Goal: Task Accomplishment & Management: Use online tool/utility

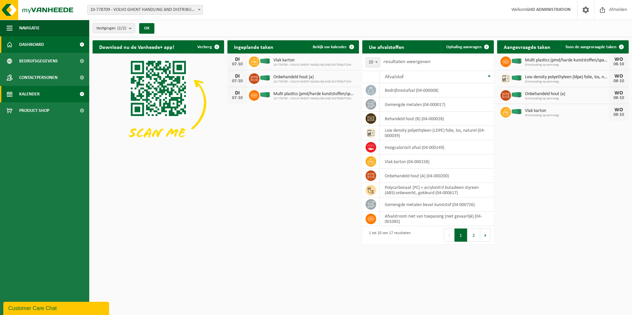
click at [42, 95] on link "Kalender" at bounding box center [44, 94] width 89 height 17
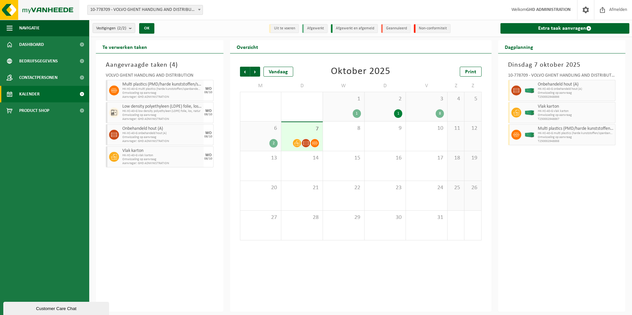
click at [17, 11] on img at bounding box center [39, 10] width 79 height 20
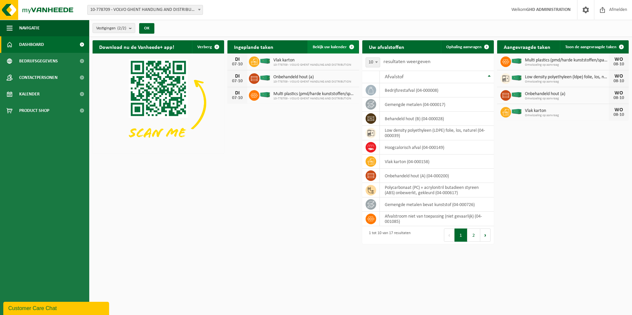
click at [328, 48] on span "Bekijk uw kalender" at bounding box center [330, 47] width 34 height 4
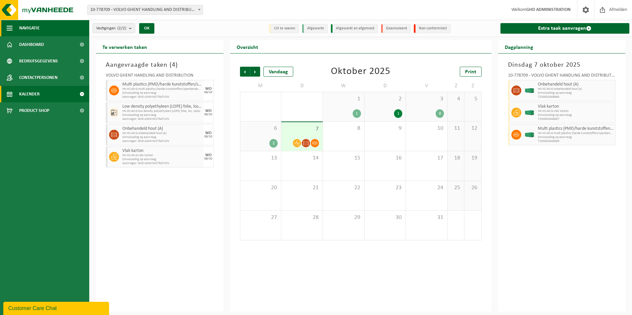
click at [18, 26] on button "Navigatie" at bounding box center [44, 28] width 89 height 17
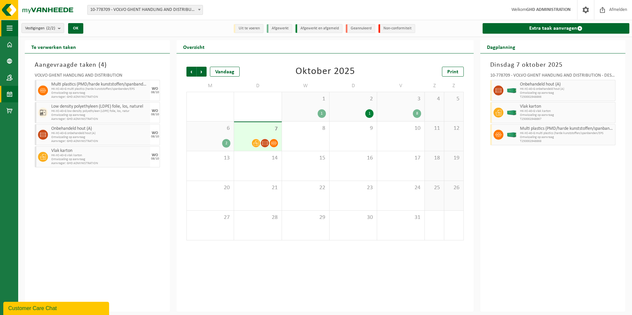
click at [13, 29] on button "Navigatie" at bounding box center [9, 28] width 18 height 17
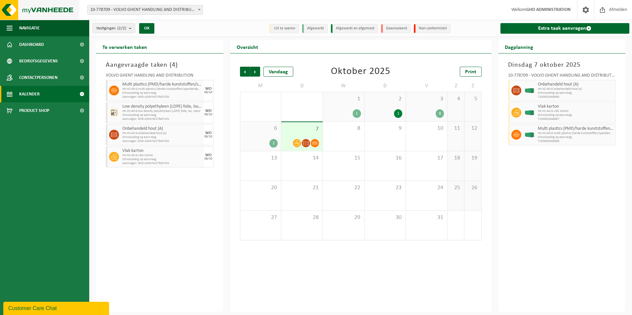
click at [10, 13] on img at bounding box center [39, 10] width 79 height 20
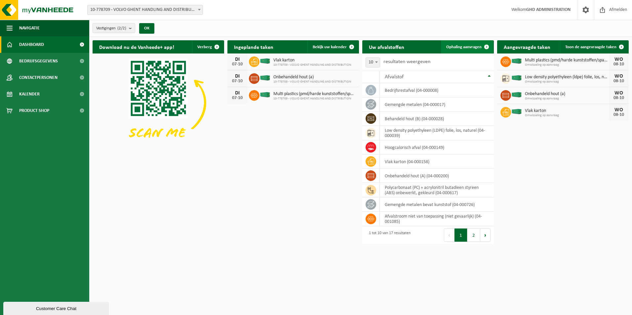
click at [470, 50] on link "Ophaling aanvragen" at bounding box center [467, 46] width 52 height 13
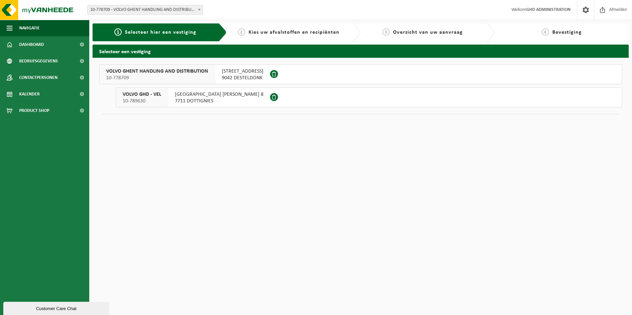
click at [261, 73] on span "SKALDENSTRAAT 102" at bounding box center [243, 71] width 42 height 7
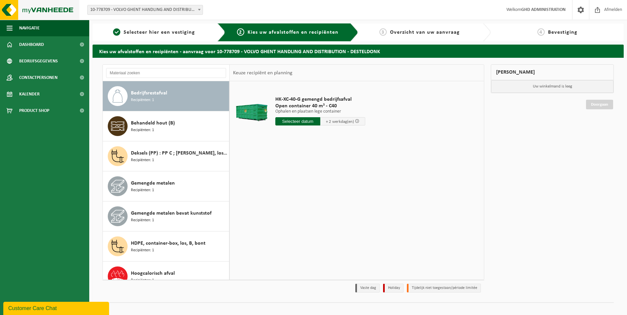
click at [16, 15] on img at bounding box center [39, 10] width 79 height 20
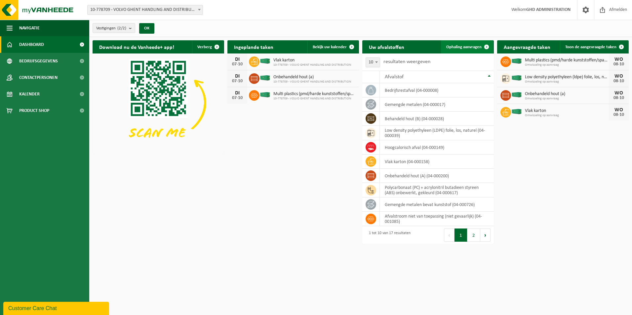
click at [466, 49] on span "Ophaling aanvragen" at bounding box center [463, 47] width 35 height 4
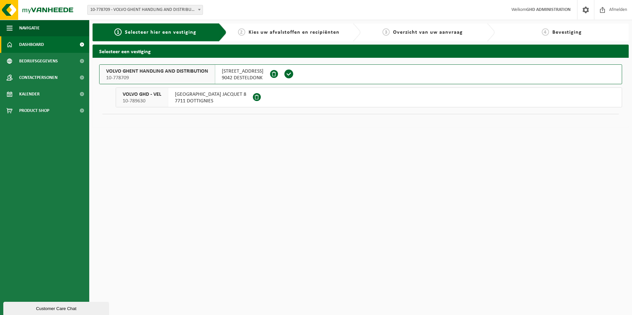
click at [35, 42] on span "Dashboard" at bounding box center [31, 44] width 25 height 17
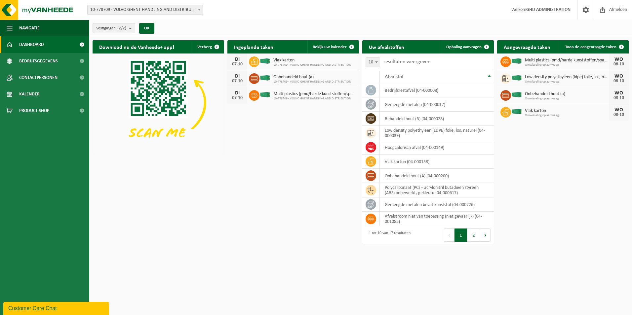
drag, startPoint x: 575, startPoint y: 227, endPoint x: 572, endPoint y: 224, distance: 4.0
click at [575, 227] on html "Vestiging: 10-778709 - VOLVO GHENT HANDLING AND DISTRIBUTION - DESTELDONK 10-78…" at bounding box center [316, 157] width 632 height 315
